Goal: Transaction & Acquisition: Download file/media

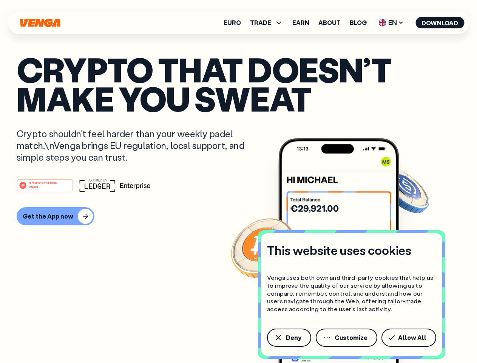
click at [238, 181] on div "#1 PRODUCT OF THE MONTH Web3" at bounding box center [239, 185] width 444 height 14
click at [289, 337] on span "Deny" at bounding box center [293, 337] width 15 height 6
click at [347, 337] on img at bounding box center [338, 264] width 121 height 253
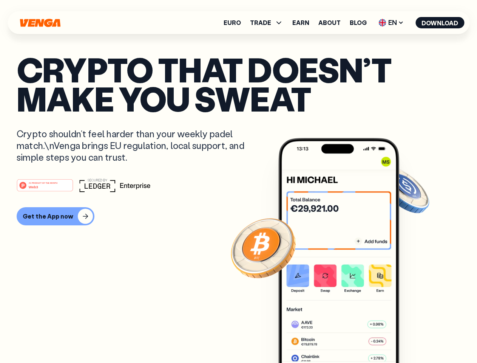
click at [410, 337] on article "Crypto that doesn’t make you sweat Crypto shouldn’t feel harder than your weekl…" at bounding box center [239, 196] width 444 height 283
click at [269, 23] on span "TRADE" at bounding box center [260, 23] width 21 height 6
click at [391, 23] on span "EN" at bounding box center [391, 23] width 31 height 12
click at [440, 23] on button "Download" at bounding box center [440, 22] width 49 height 11
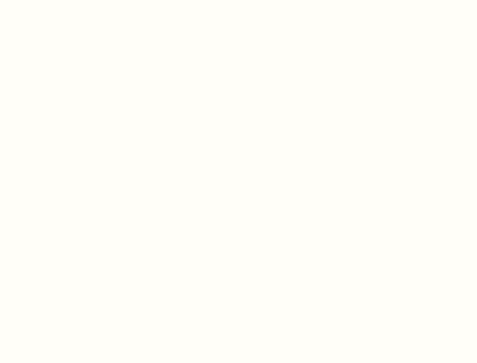
click at [238, 0] on html "This website uses cookies Venga uses both own and third-party cookies that help…" at bounding box center [238, 0] width 477 height 0
click at [54, 0] on html "This website uses cookies Venga uses both own and third-party cookies that help…" at bounding box center [238, 0] width 477 height 0
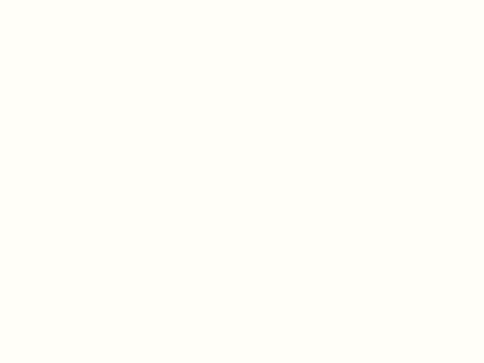
click at [46, 0] on html "This website uses cookies Venga uses both own and third-party cookies that help…" at bounding box center [242, 0] width 484 height 0
